Goal: Use online tool/utility: Use online tool/utility

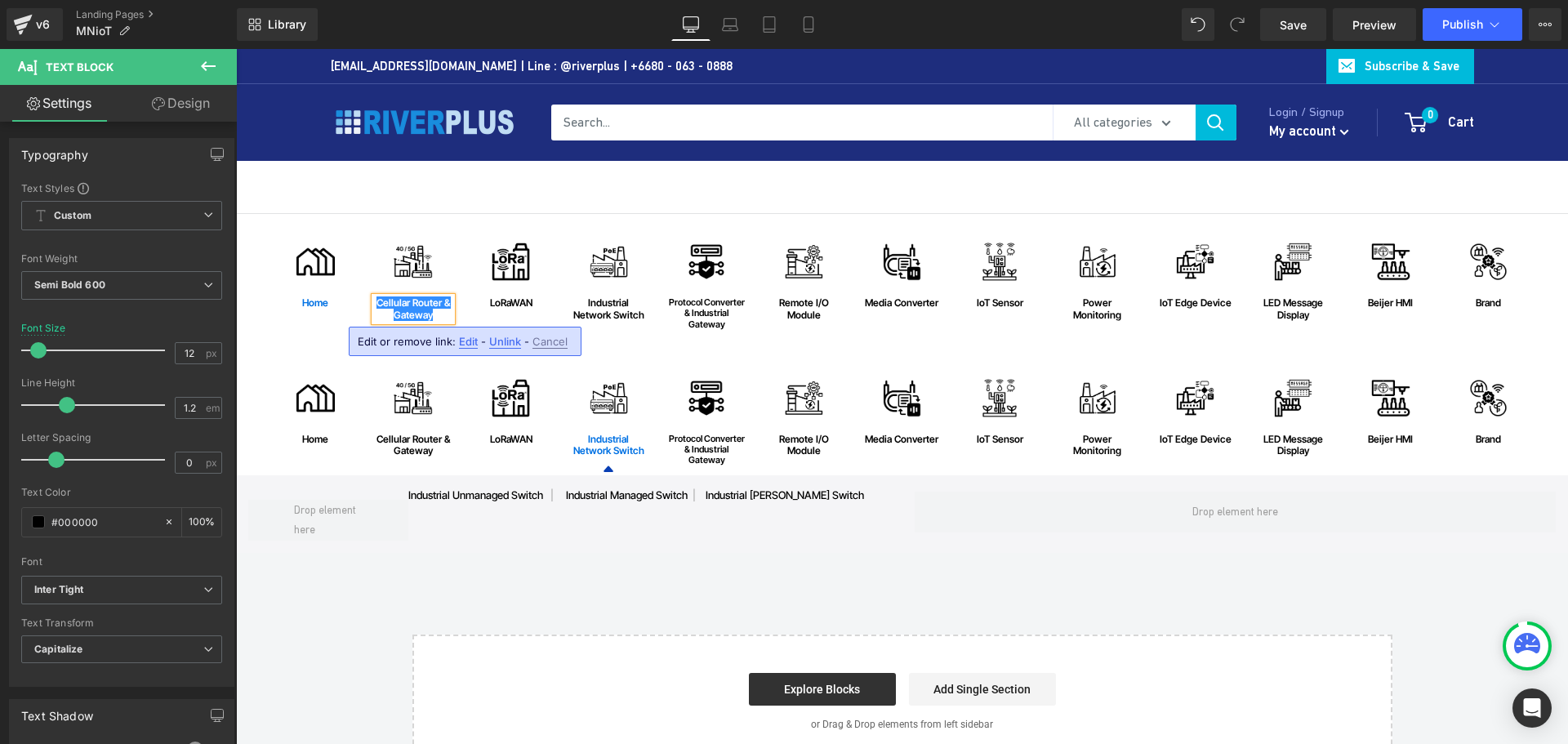
click at [471, 586] on div "Image home Text [GEOGRAPHIC_DATA] Image Cellular Router & Gateway Text Block Ro…" at bounding box center [901, 491] width 1332 height 554
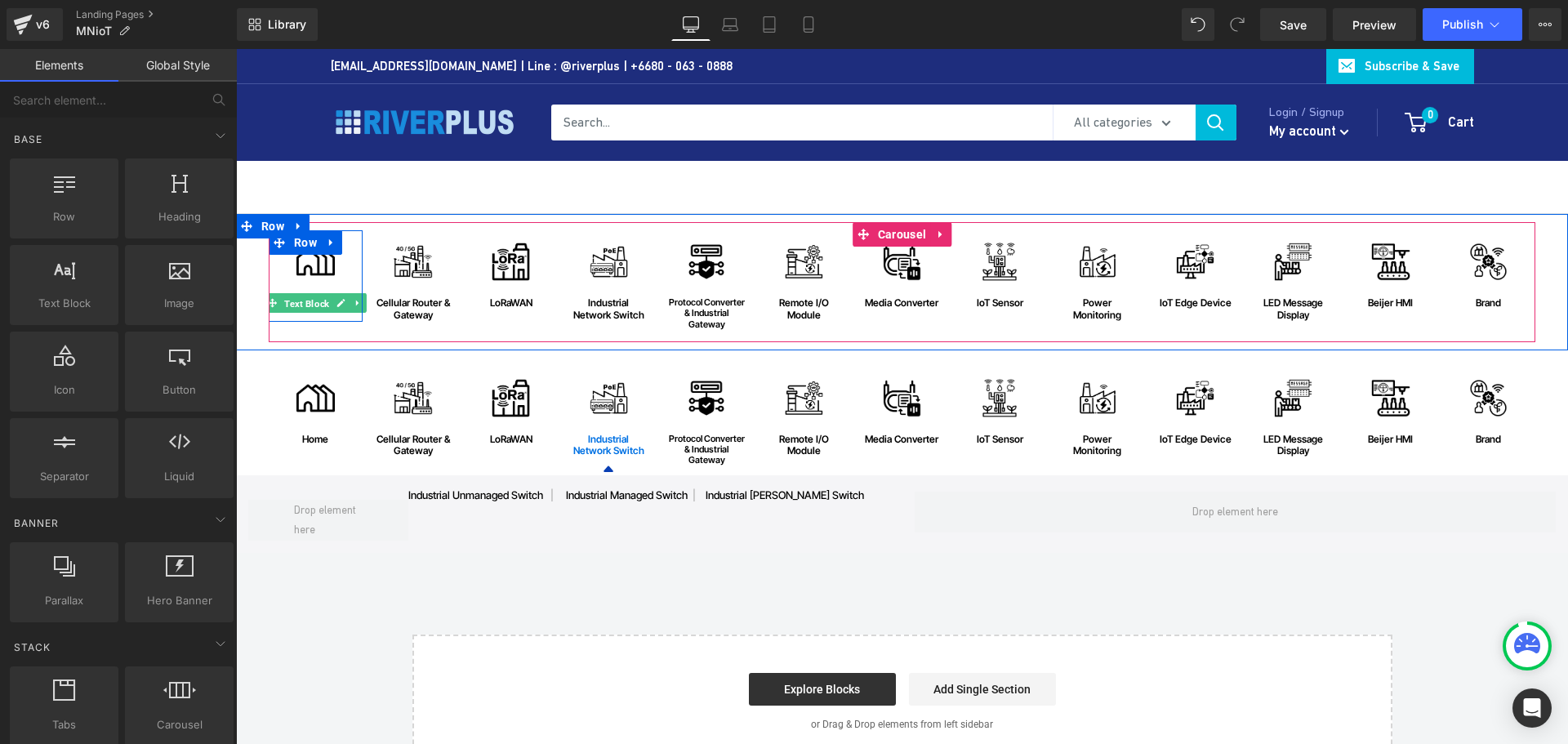
click at [306, 306] on span "Text Block" at bounding box center [307, 303] width 52 height 19
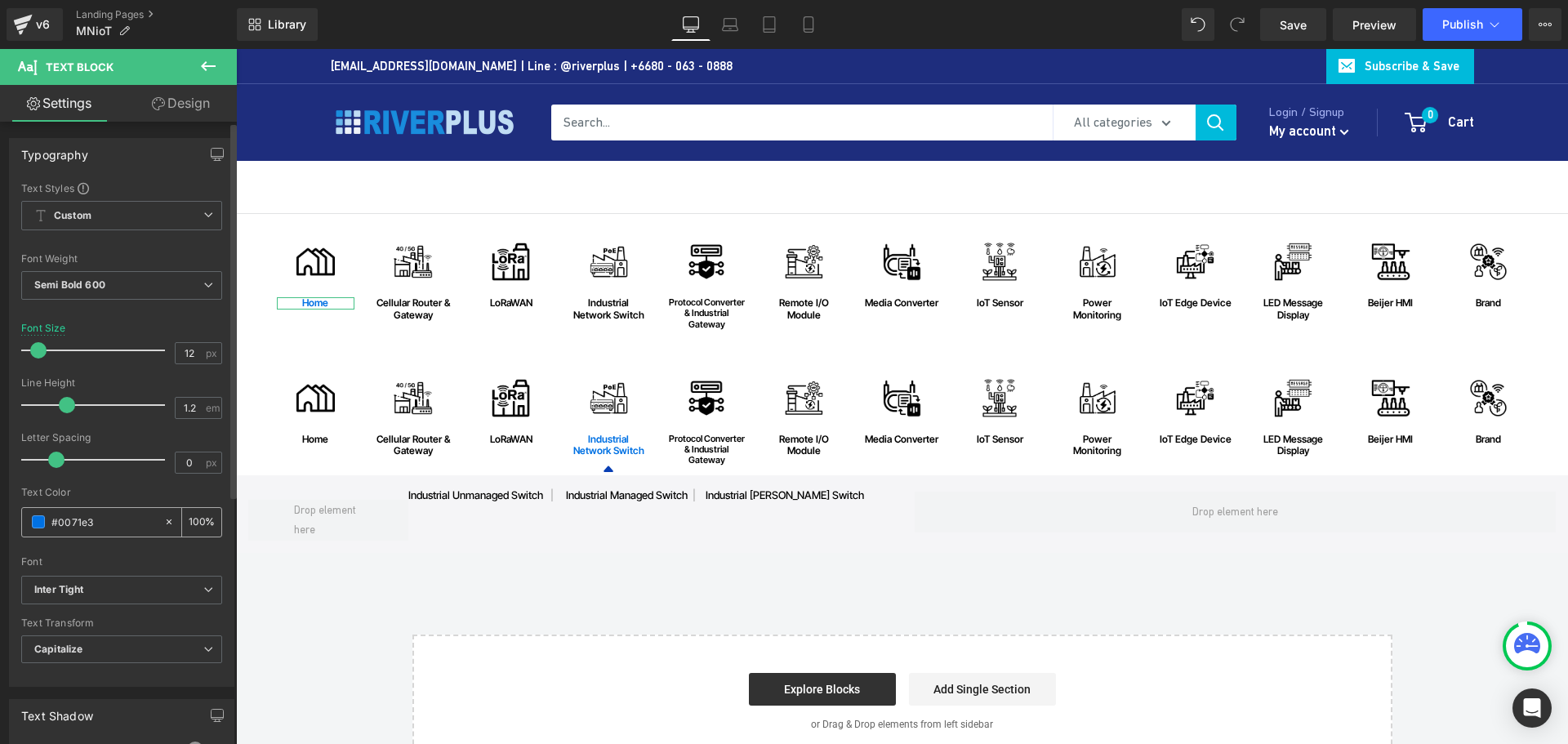
drag, startPoint x: 117, startPoint y: 523, endPoint x: 34, endPoint y: 521, distance: 83.0
click at [34, 521] on div "#0071e3" at bounding box center [92, 522] width 141 height 29
click at [726, 31] on icon at bounding box center [731, 29] width 15 height 5
type input "10"
type input "100"
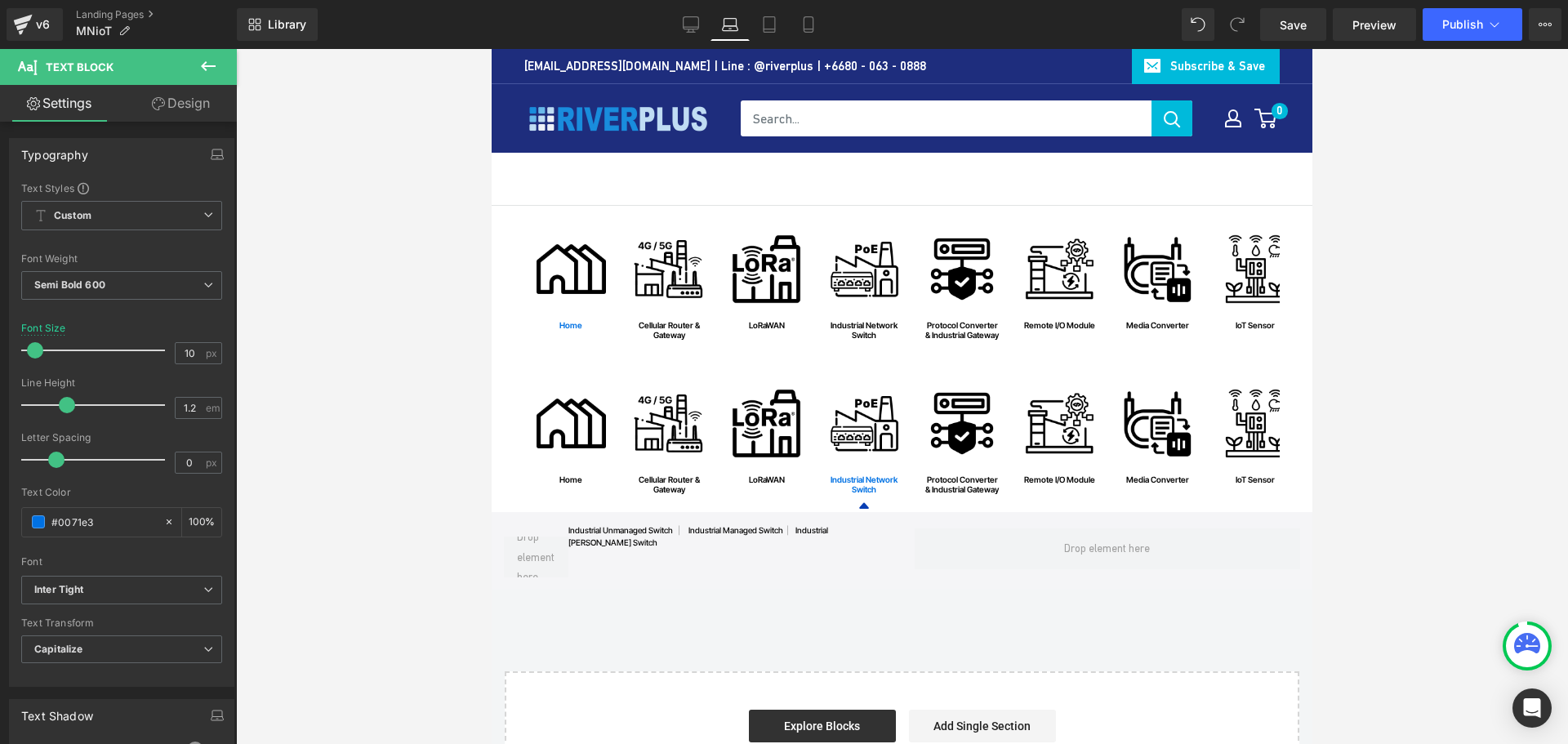
scroll to position [6, 0]
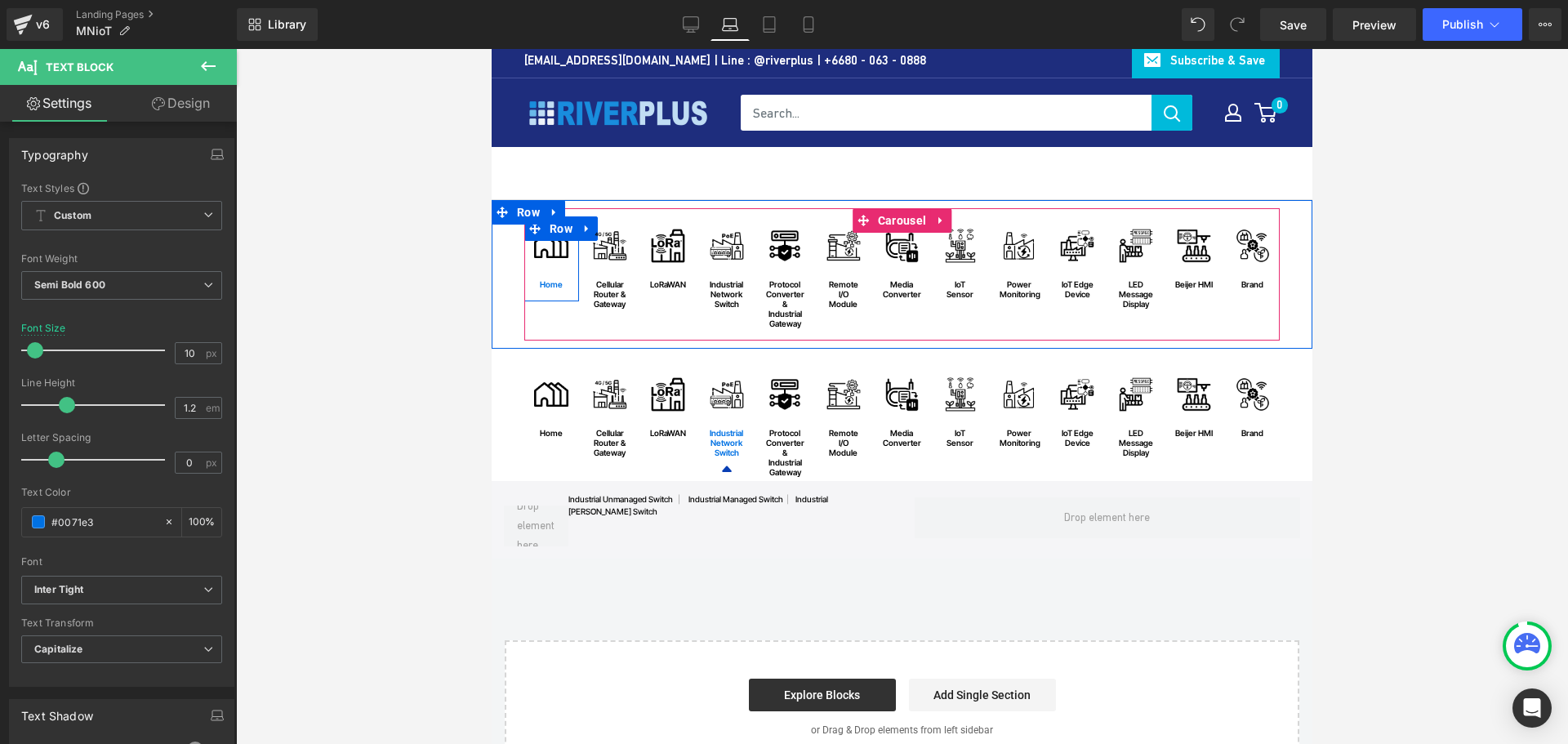
click at [548, 238] on span "Row" at bounding box center [561, 228] width 31 height 24
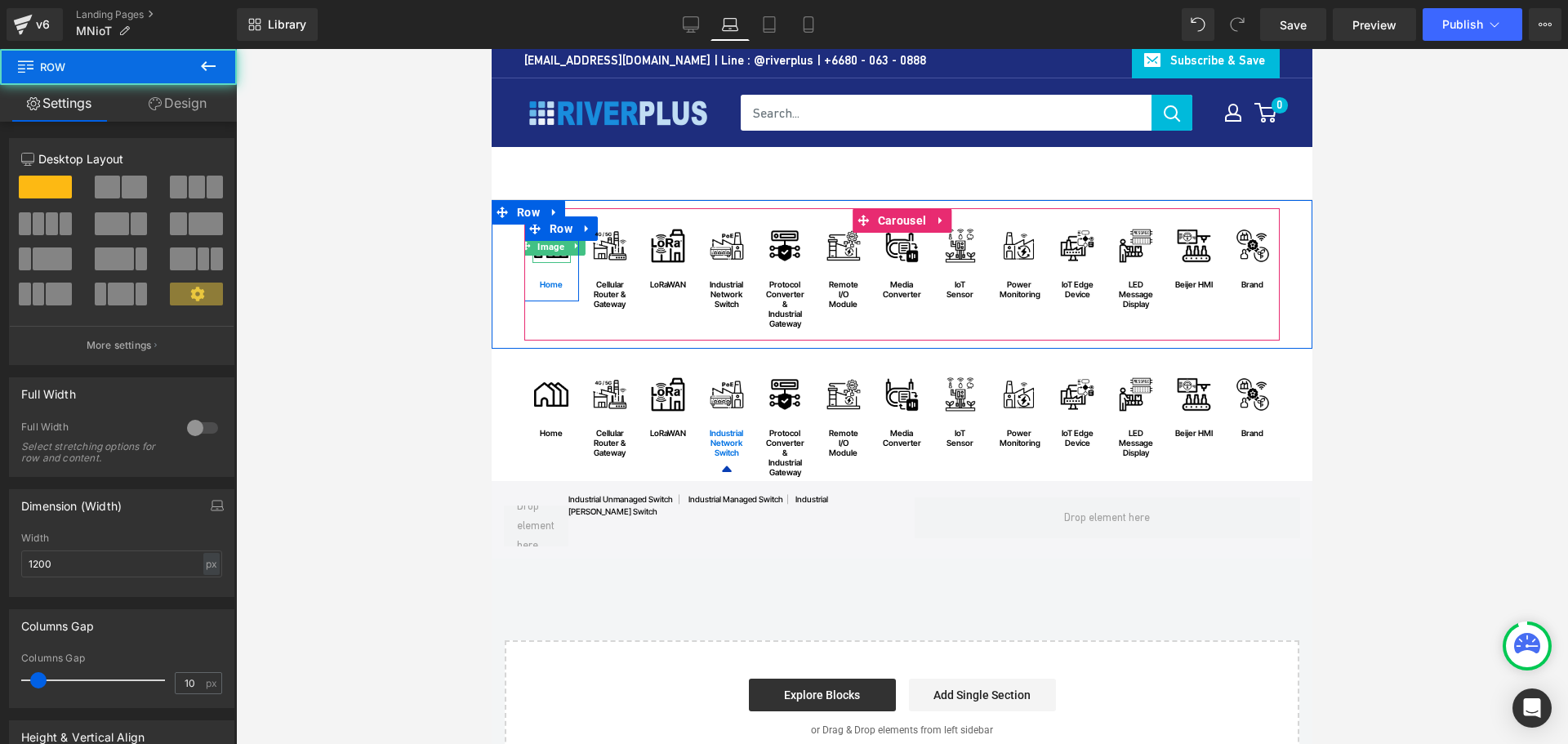
click at [548, 248] on span "Image" at bounding box center [552, 246] width 34 height 19
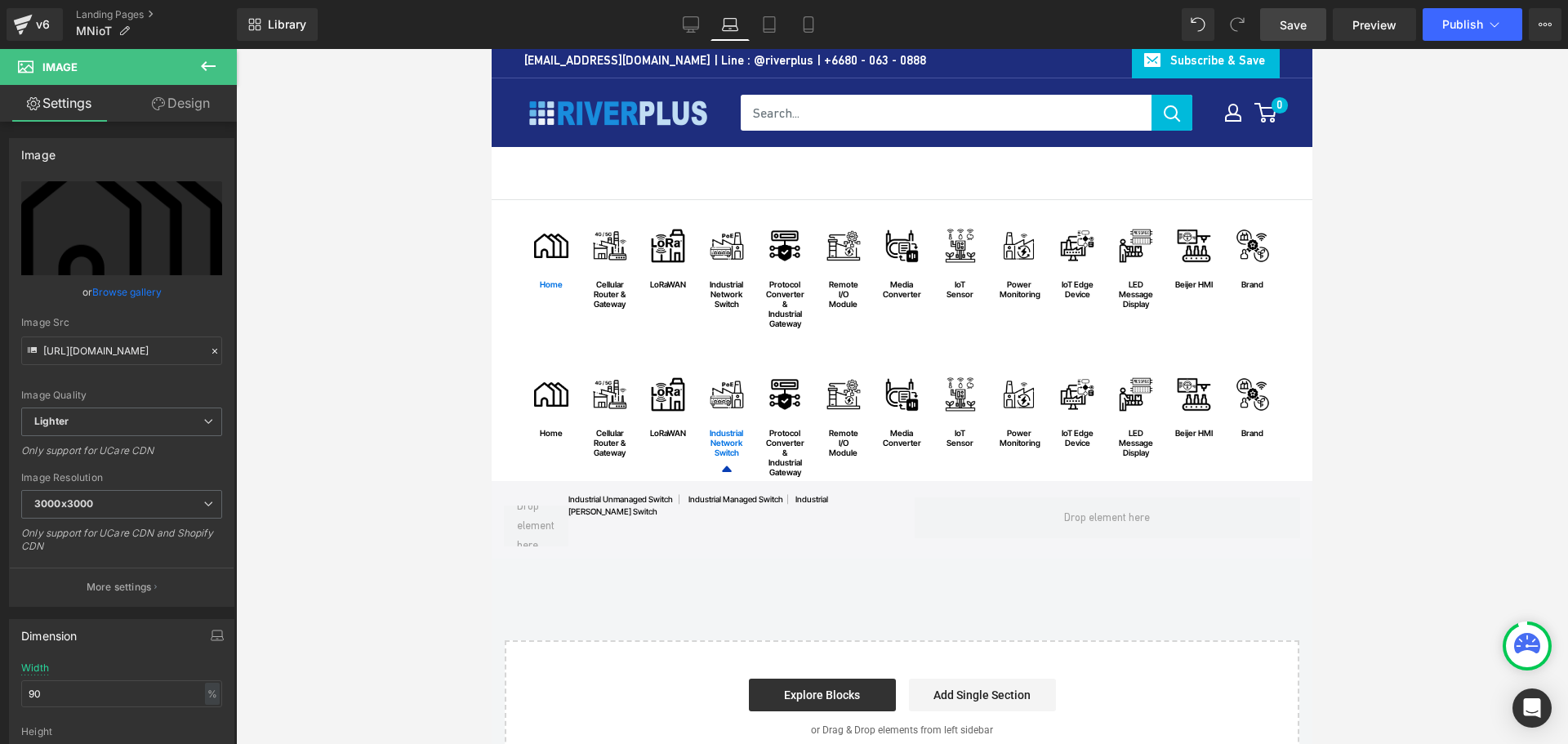
click at [1297, 25] on span "Save" at bounding box center [1293, 24] width 27 height 17
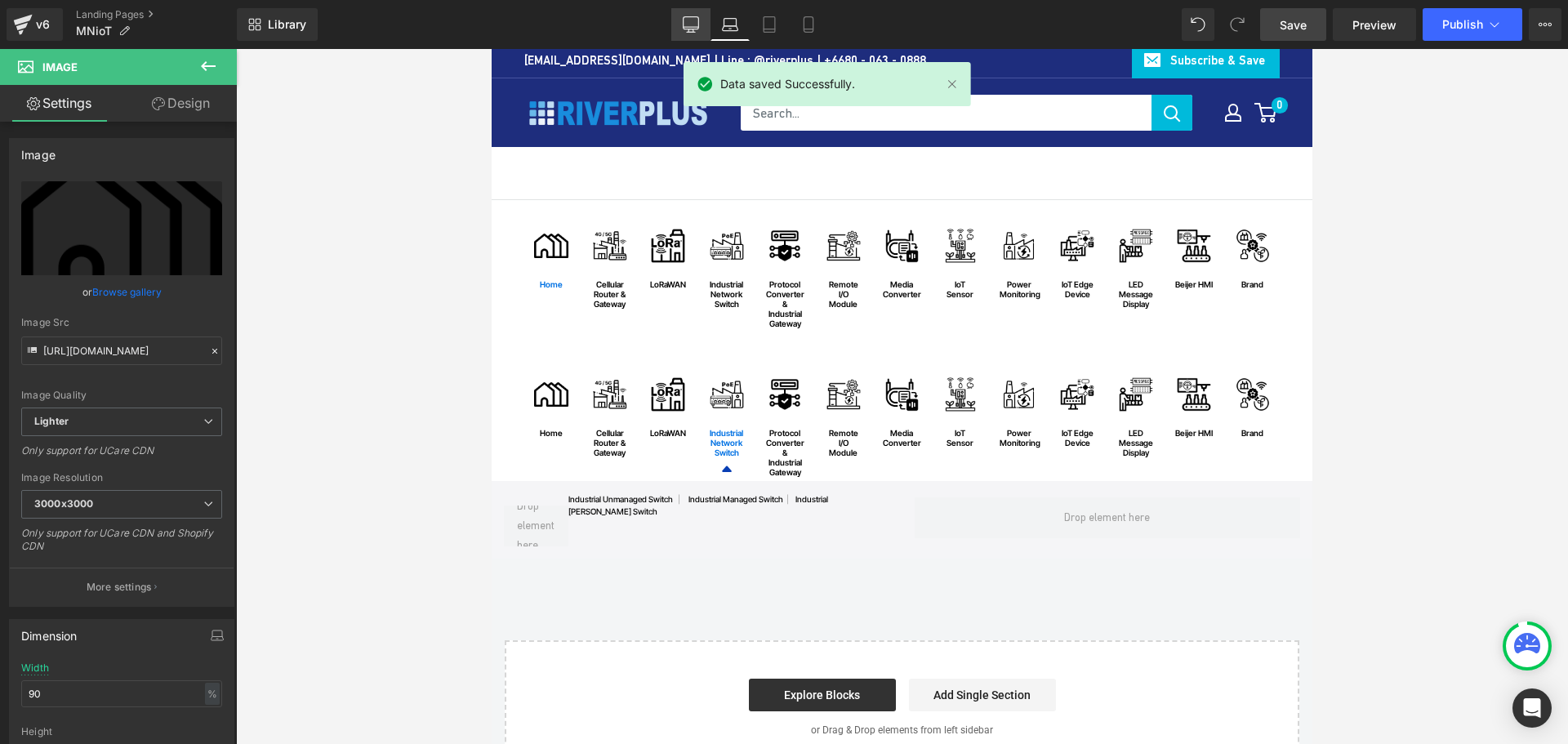
click at [697, 24] on icon at bounding box center [690, 24] width 16 height 16
type input "50"
